Goal: Information Seeking & Learning: Learn about a topic

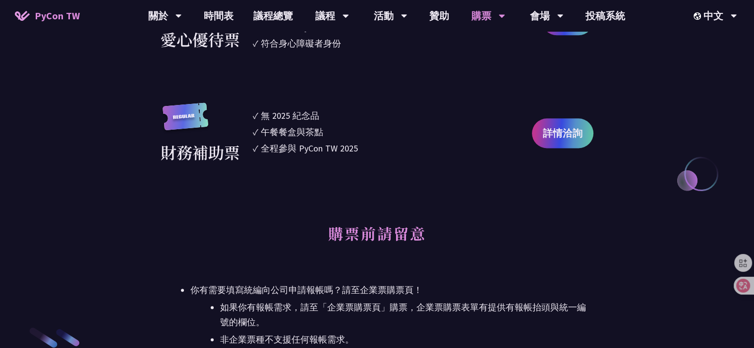
scroll to position [1289, 0]
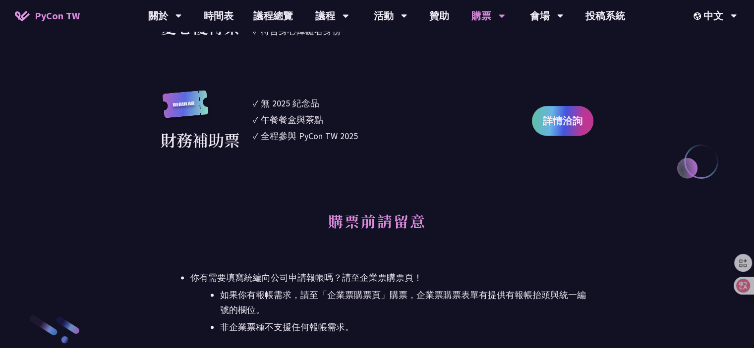
click at [549, 120] on span "詳情洽詢" at bounding box center [563, 120] width 40 height 15
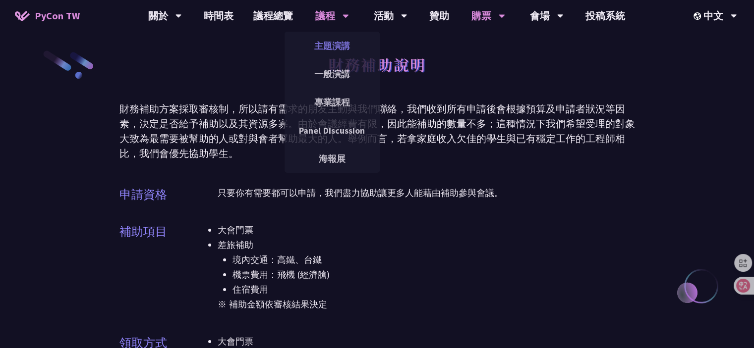
click at [335, 51] on link "主題演講" at bounding box center [331, 45] width 95 height 23
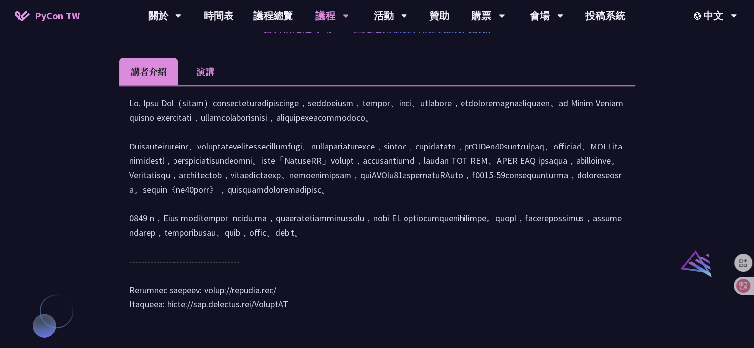
scroll to position [892, 0]
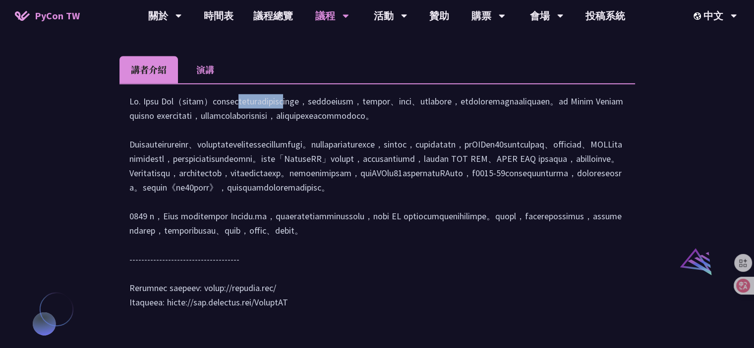
drag, startPoint x: 141, startPoint y: 130, endPoint x: 171, endPoint y: 129, distance: 30.7
click at [171, 129] on div at bounding box center [377, 207] width 496 height 226
click at [202, 146] on div at bounding box center [377, 207] width 496 height 226
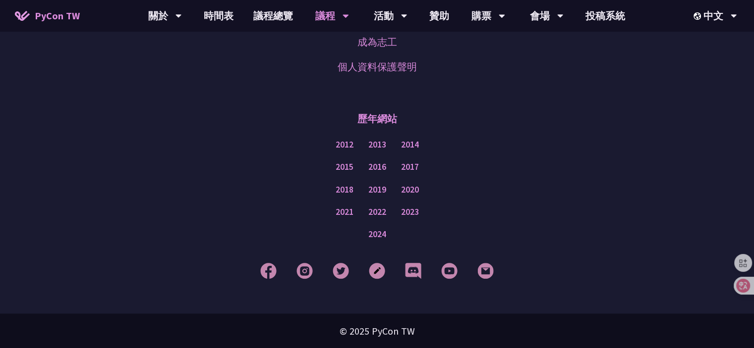
scroll to position [1784, 0]
